Goal: Task Accomplishment & Management: Manage account settings

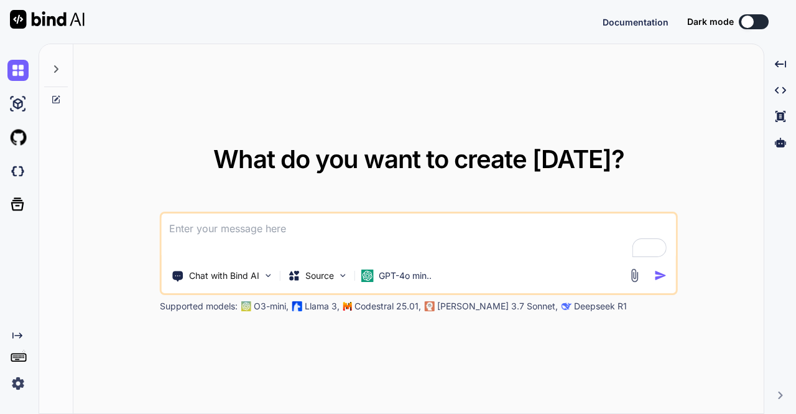
click at [16, 384] on img at bounding box center [17, 383] width 21 height 21
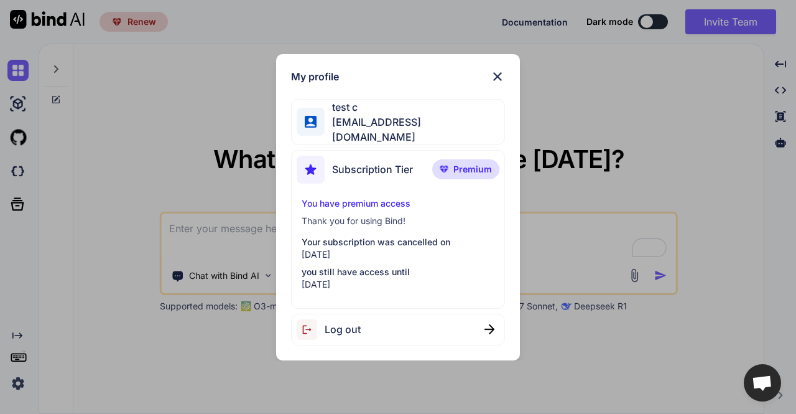
click at [236, 96] on div "My profile test c [EMAIL_ADDRESS][DOMAIN_NAME] Subscription Tier Premium You ha…" at bounding box center [398, 207] width 796 height 414
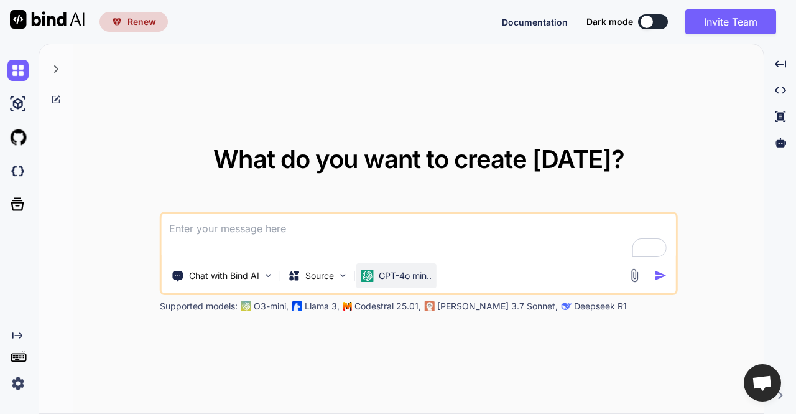
click at [376, 272] on div "GPT-4o min.." at bounding box center [396, 275] width 70 height 12
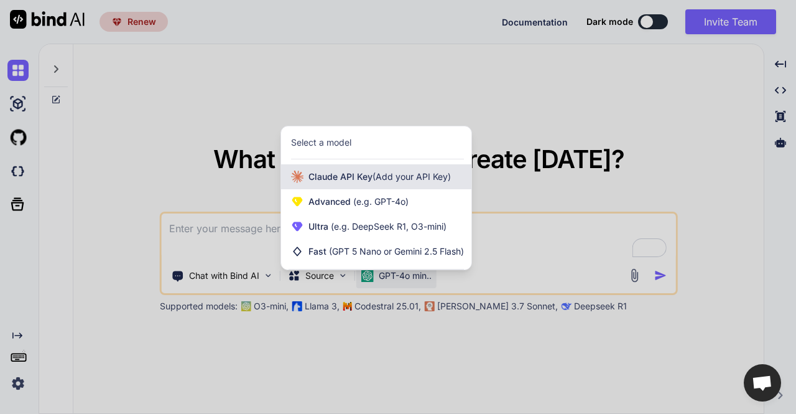
click at [351, 180] on span "[PERSON_NAME] Key (Add your API Key)" at bounding box center [379, 176] width 142 height 12
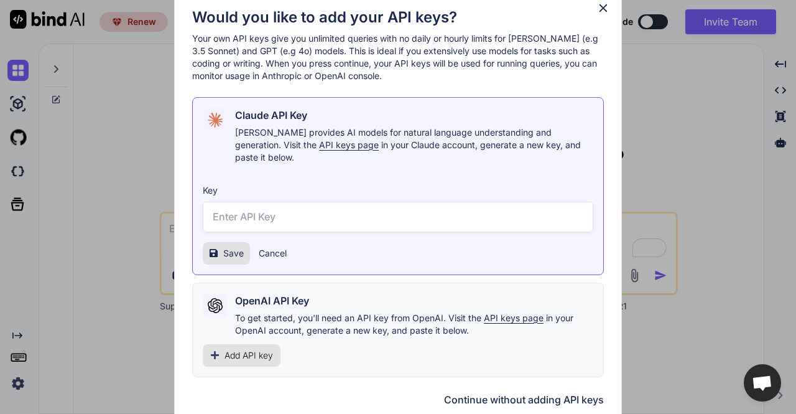
click at [158, 132] on div "Would you like to add your API keys? Your own API keys give you unlimited queri…" at bounding box center [398, 207] width 796 height 414
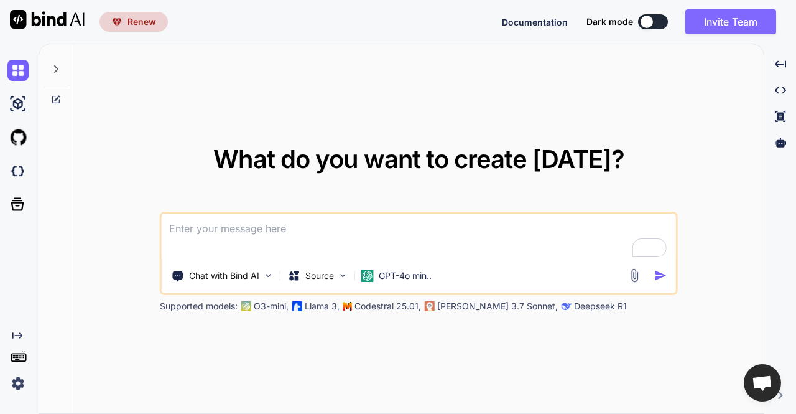
click at [711, 20] on button "Invite Team" at bounding box center [730, 21] width 91 height 25
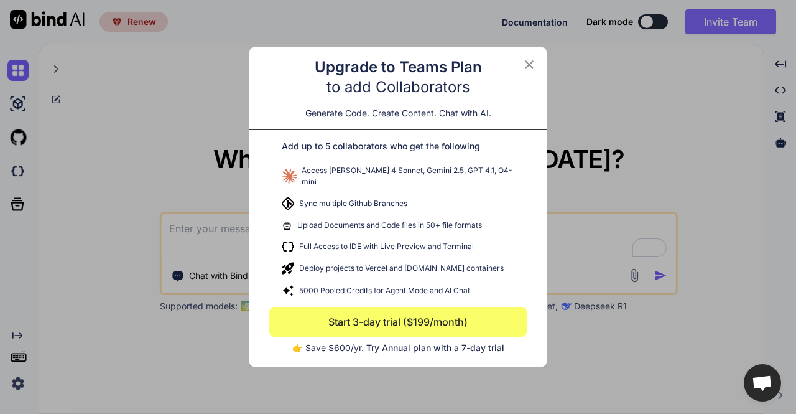
type textarea "x"
click at [531, 69] on icon at bounding box center [529, 64] width 15 height 15
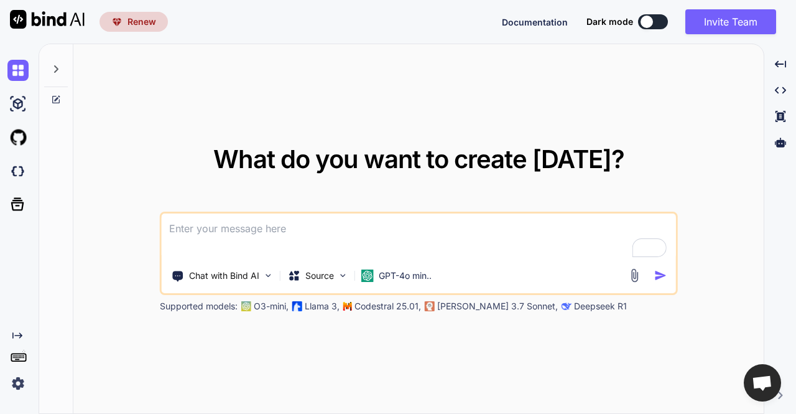
click at [16, 379] on img at bounding box center [17, 383] width 21 height 21
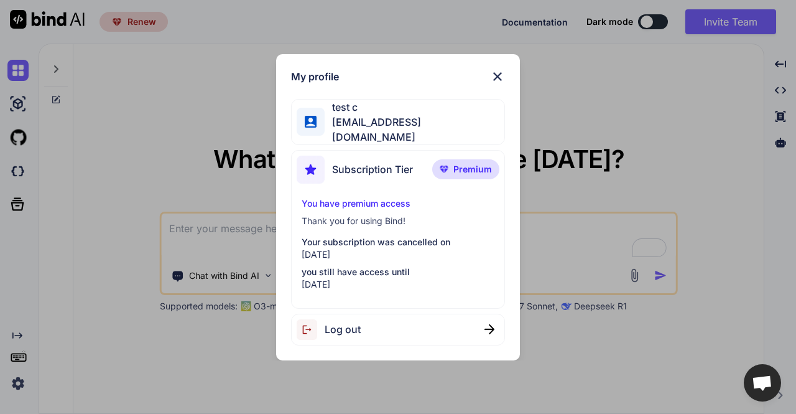
click at [137, 154] on div "My profile test c [EMAIL_ADDRESS][DOMAIN_NAME] Subscription Tier Premium You ha…" at bounding box center [398, 207] width 796 height 414
